Goal: Transaction & Acquisition: Purchase product/service

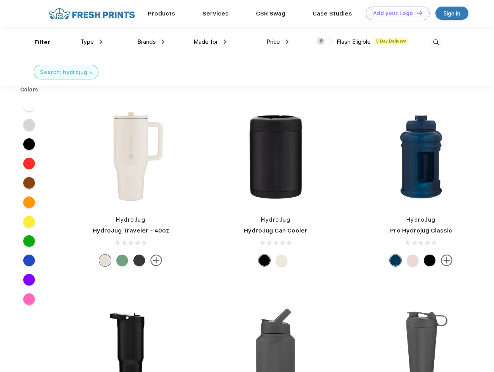
click at [395, 13] on link "Add your Logo Design Tool" at bounding box center [398, 14] width 64 height 14
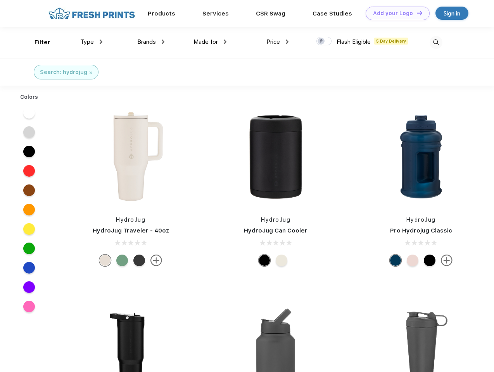
click at [0, 0] on div "Design Tool" at bounding box center [0, 0] width 0 height 0
click at [416, 13] on link "Add your Logo Design Tool" at bounding box center [398, 14] width 64 height 14
click at [37, 42] on div "Filter" at bounding box center [43, 42] width 16 height 9
click at [92, 42] on span "Type" at bounding box center [87, 41] width 14 height 7
click at [151, 42] on span "Brands" at bounding box center [146, 41] width 19 height 7
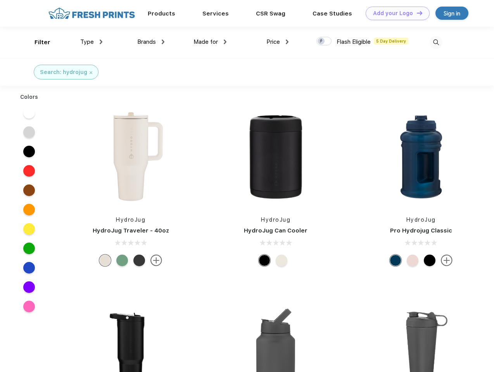
click at [210, 42] on span "Made for" at bounding box center [206, 41] width 24 height 7
click at [278, 42] on span "Price" at bounding box center [274, 41] width 14 height 7
click at [324, 42] on div at bounding box center [324, 41] width 15 height 9
click at [322, 42] on input "checkbox" at bounding box center [319, 38] width 5 height 5
click at [436, 42] on img at bounding box center [436, 42] width 13 height 13
